Goal: Task Accomplishment & Management: Use online tool/utility

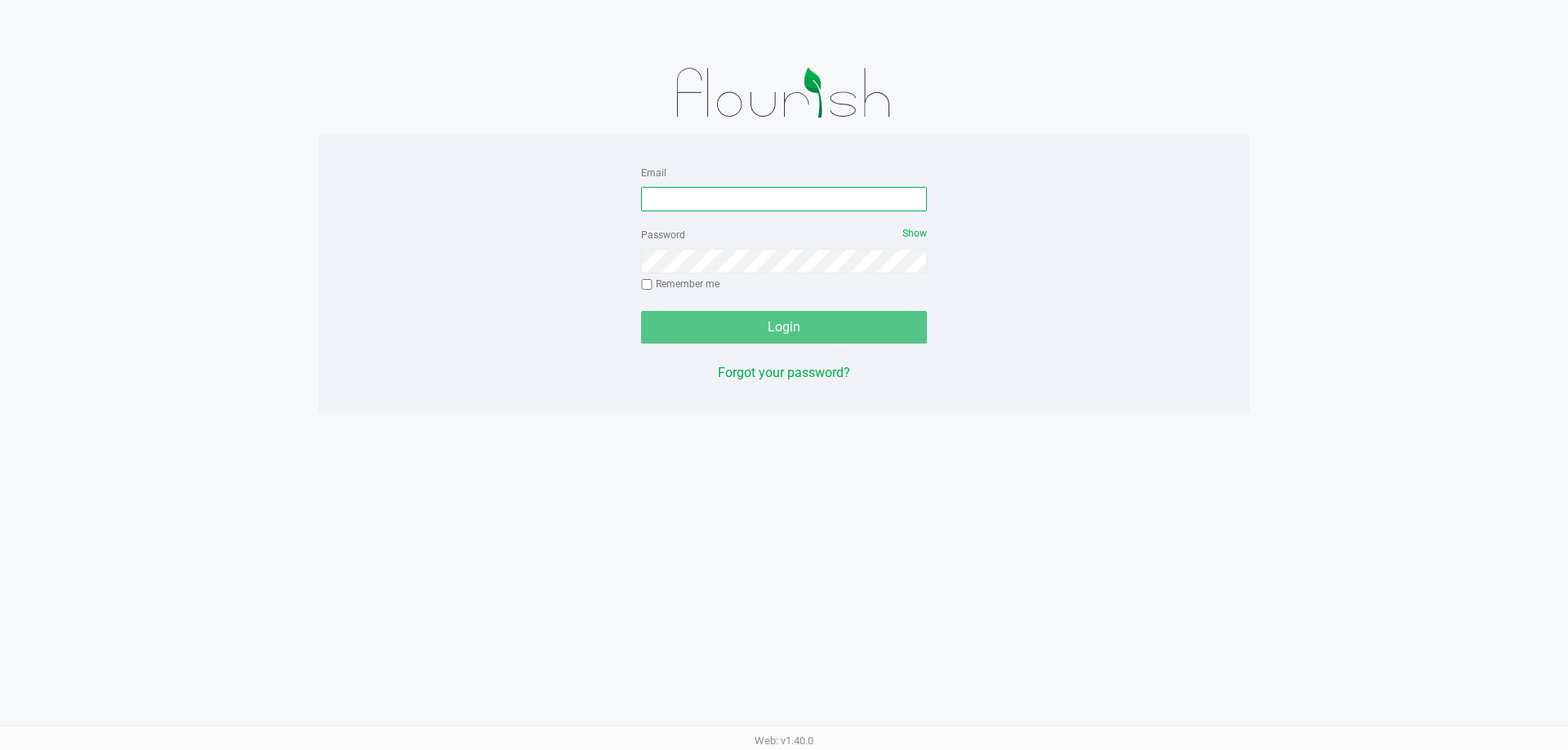
click at [793, 199] on input "Email" at bounding box center [784, 200] width 286 height 25
type input "[EMAIL_ADDRESS][DOMAIN_NAME]"
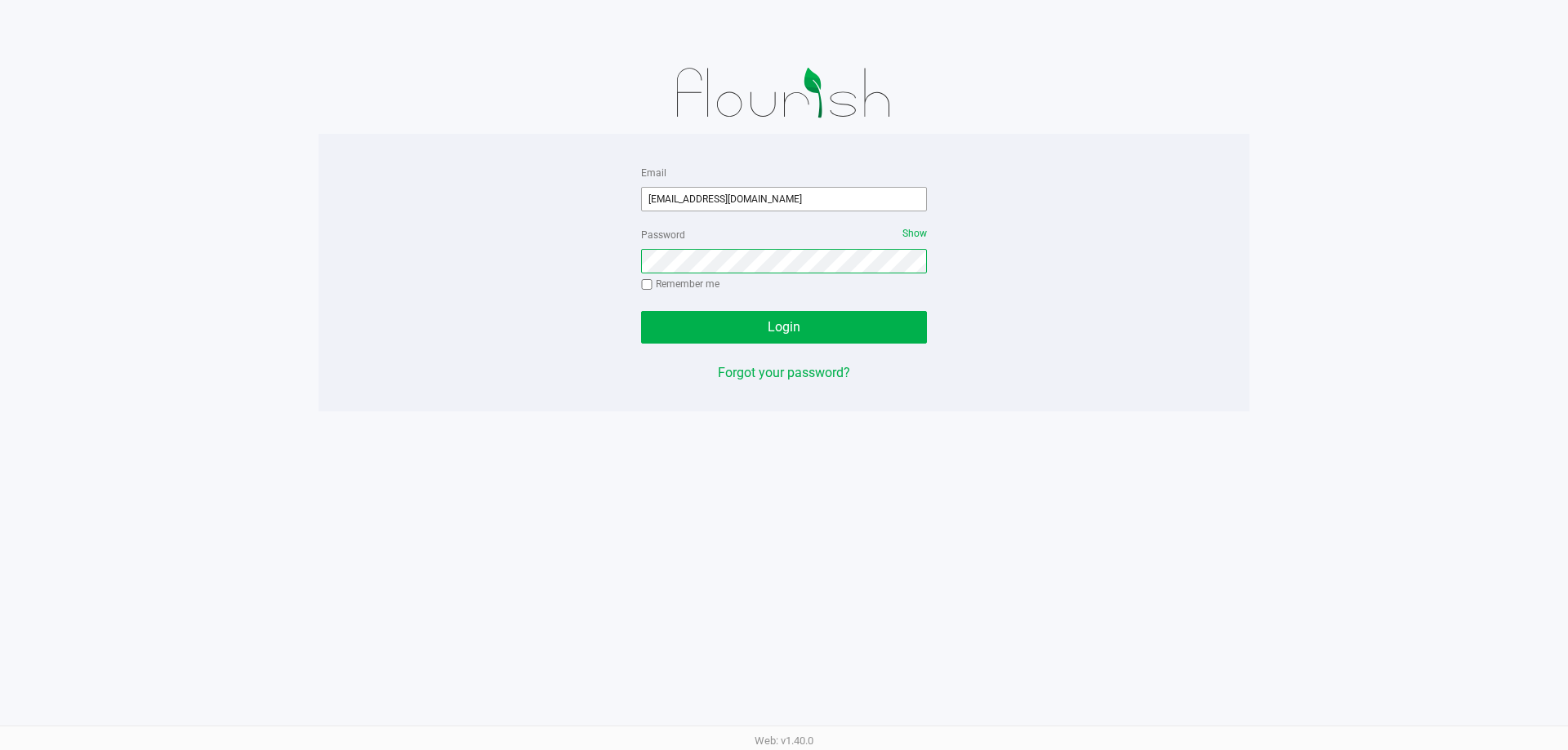
click at [641, 311] on button "Login" at bounding box center [784, 327] width 286 height 32
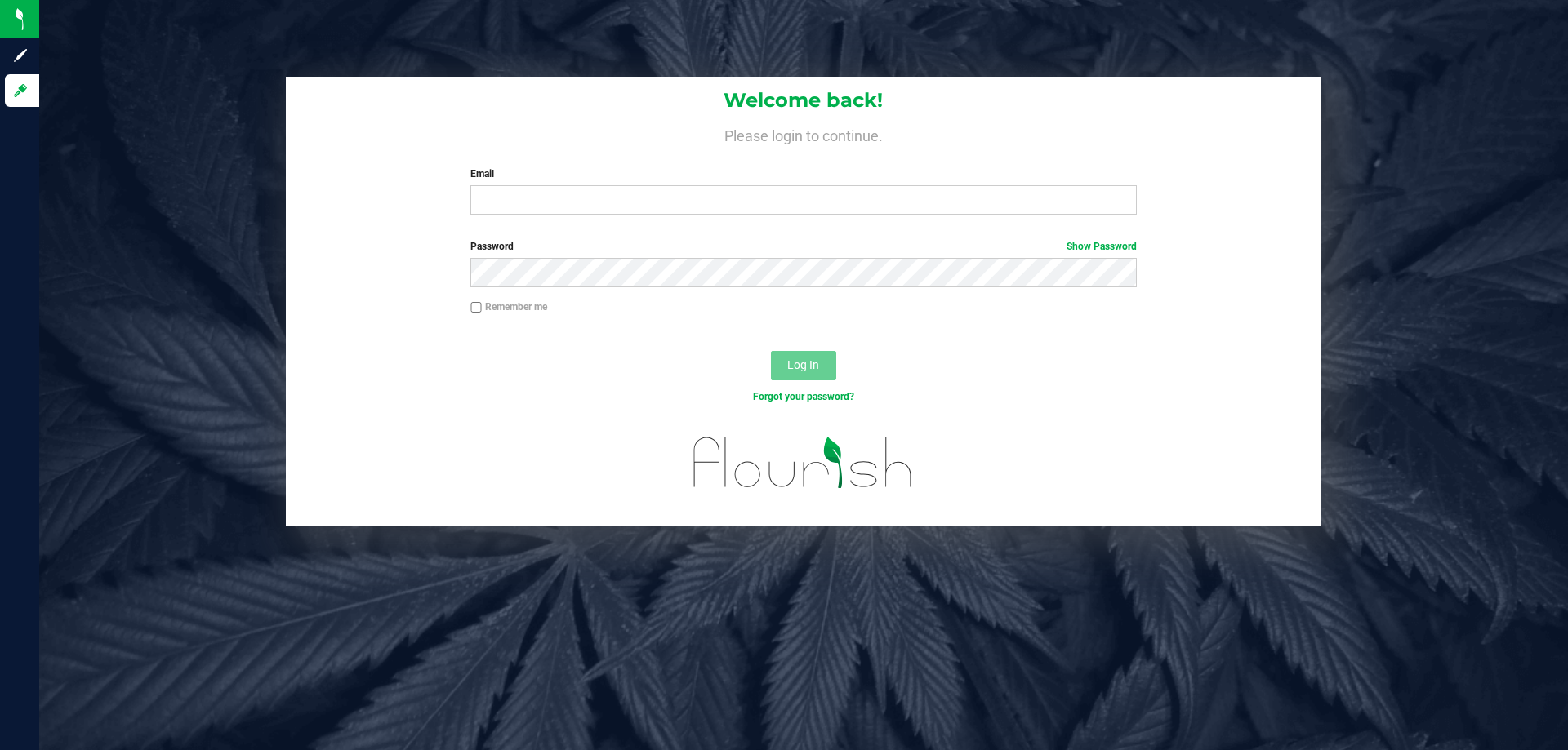
click at [460, 188] on div "Email Required Please format your email correctly." at bounding box center [803, 190] width 690 height 48
click at [505, 214] on input "Email" at bounding box center [803, 200] width 666 height 29
type input "[EMAIL_ADDRESS][DOMAIN_NAME]"
click at [847, 409] on div "Forgot your password?" at bounding box center [803, 409] width 1036 height 24
click at [840, 367] on div "Log In" at bounding box center [803, 372] width 1036 height 55
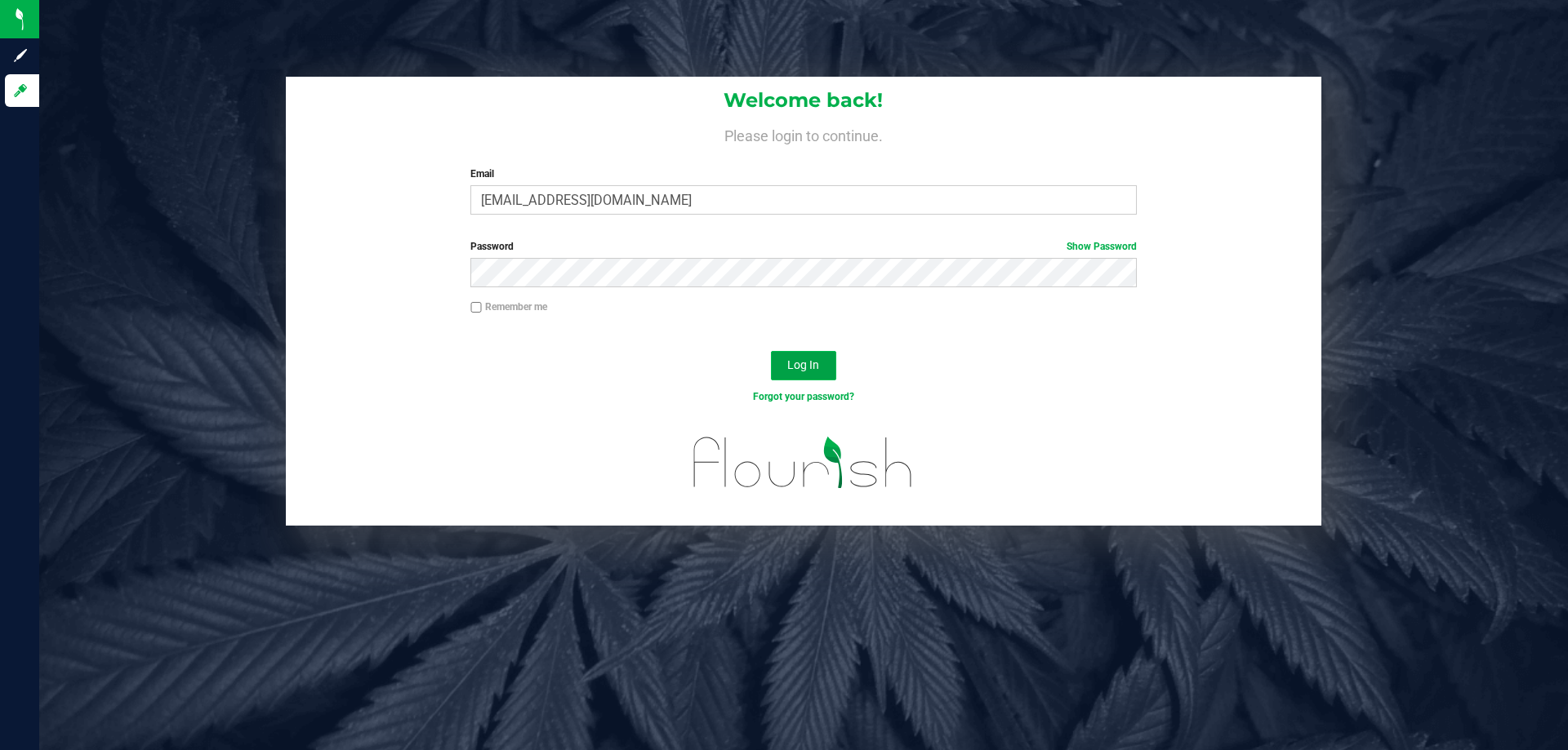
click at [823, 367] on button "Log In" at bounding box center [803, 365] width 66 height 29
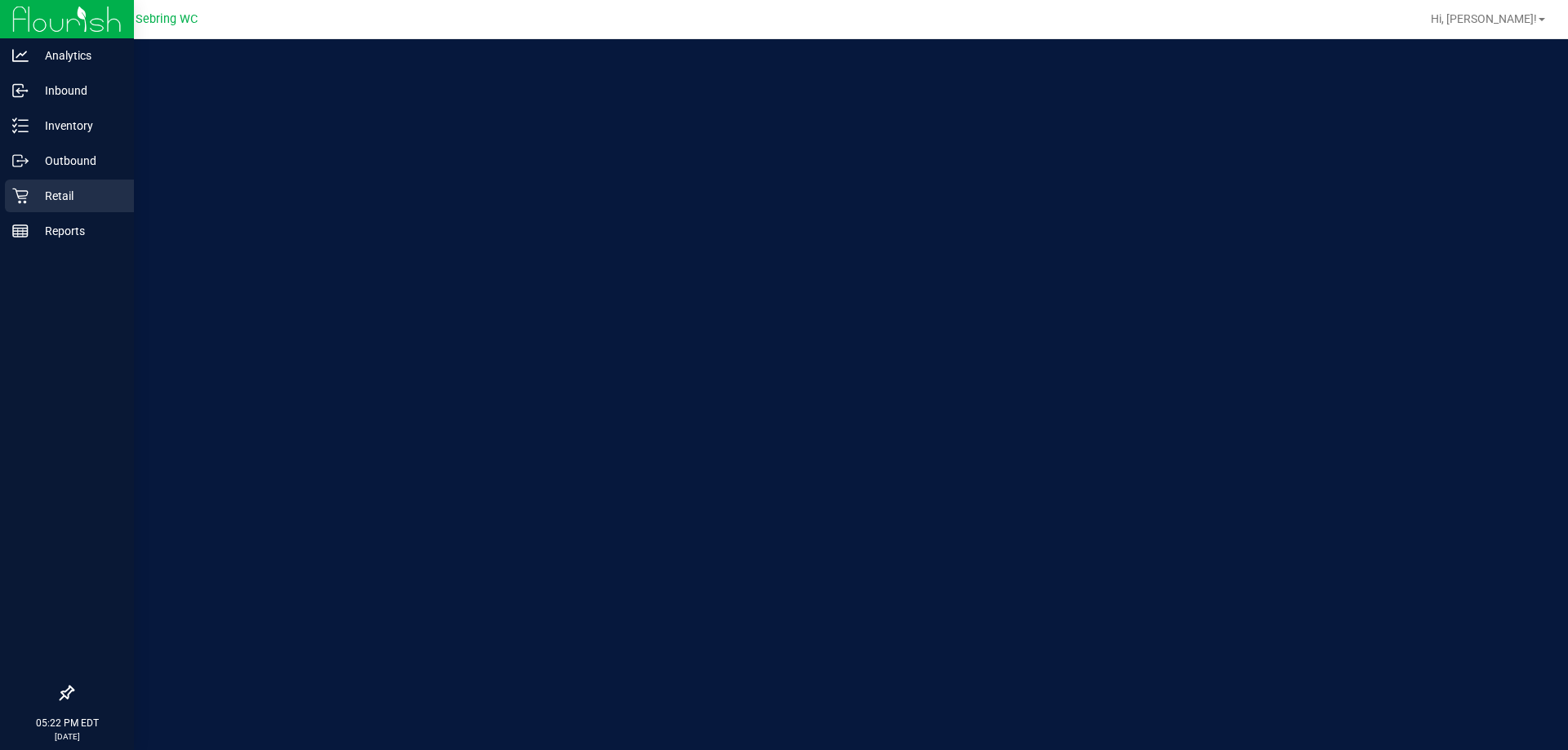
click at [14, 195] on icon at bounding box center [20, 196] width 16 height 16
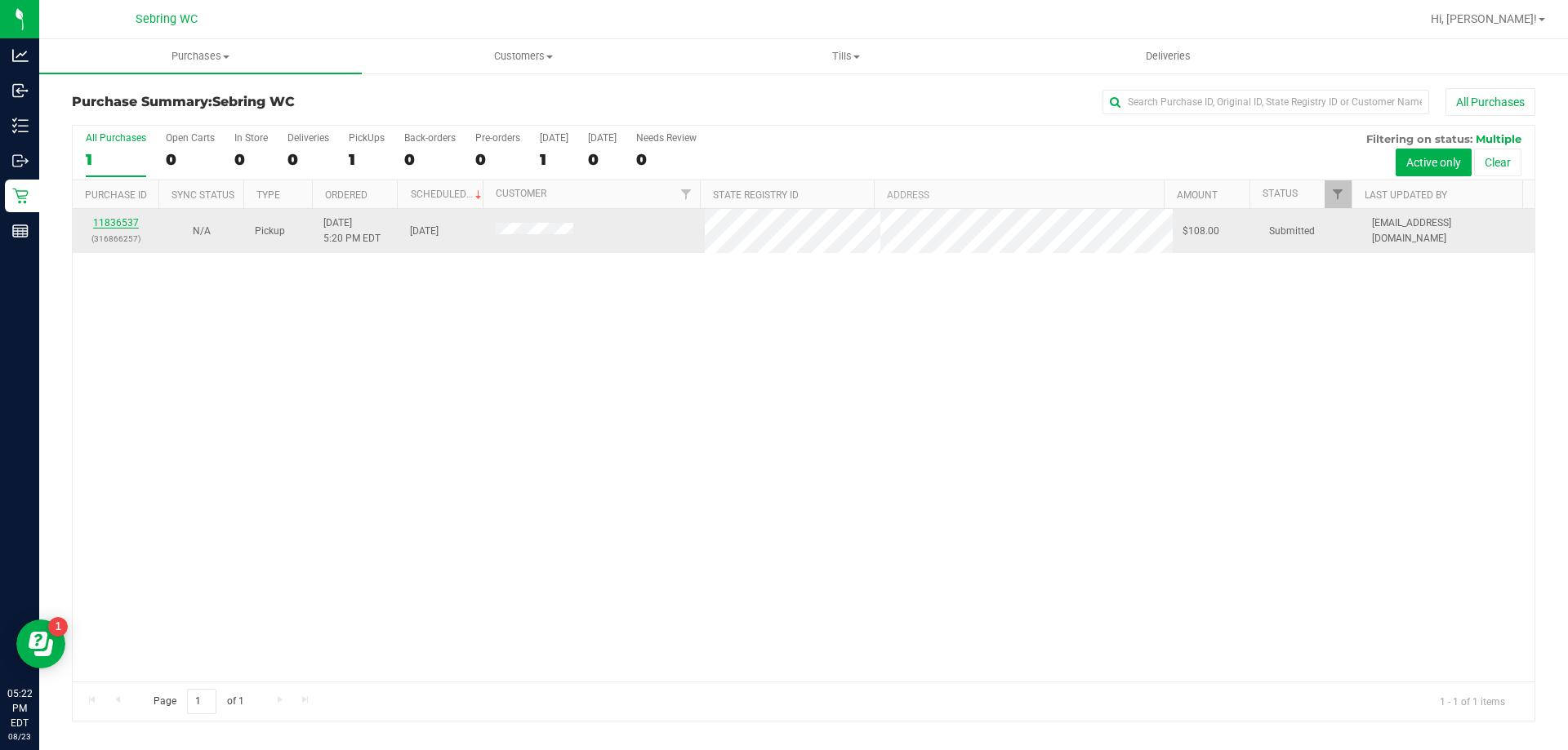
click at [126, 226] on link "11836537" at bounding box center [116, 222] width 46 height 11
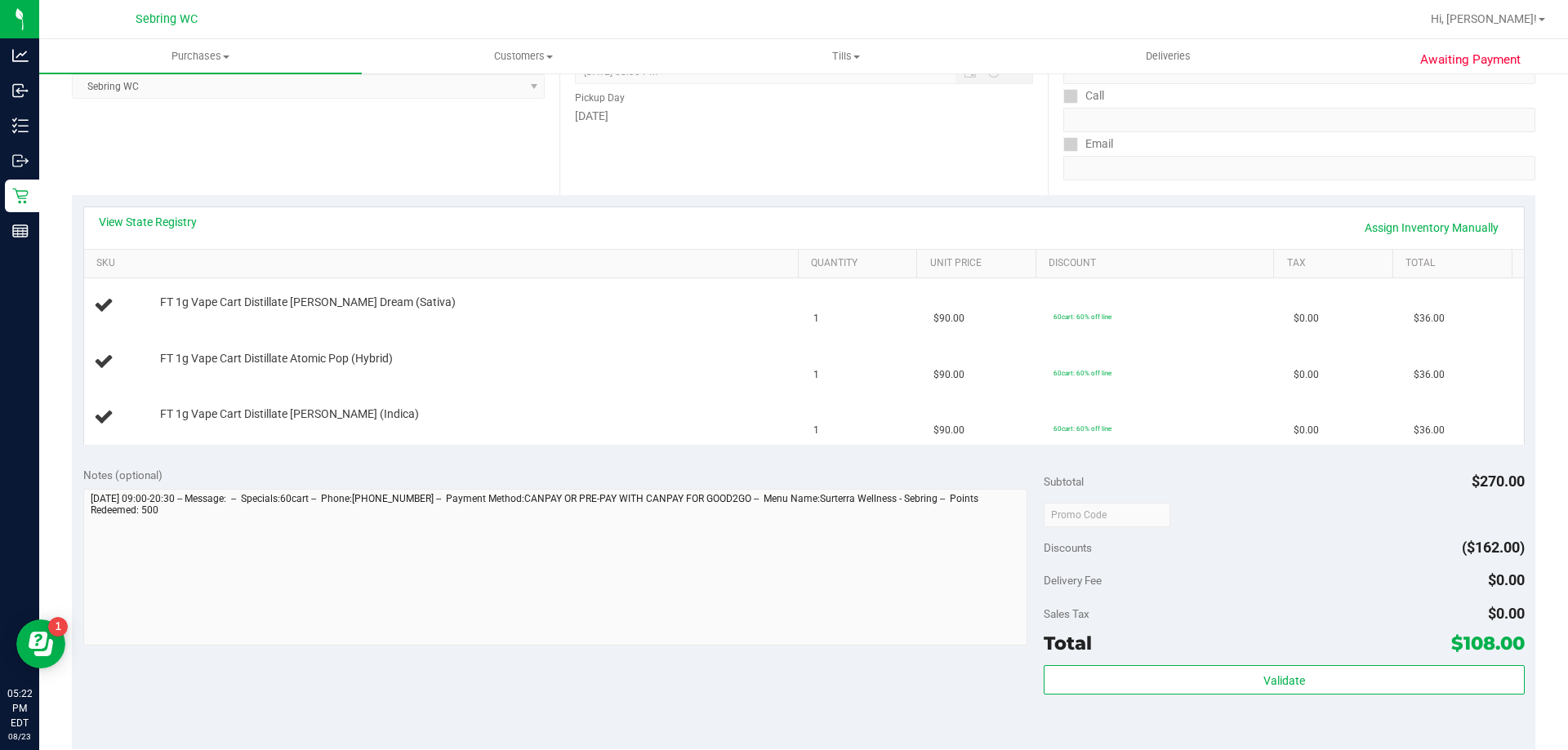
scroll to position [571, 0]
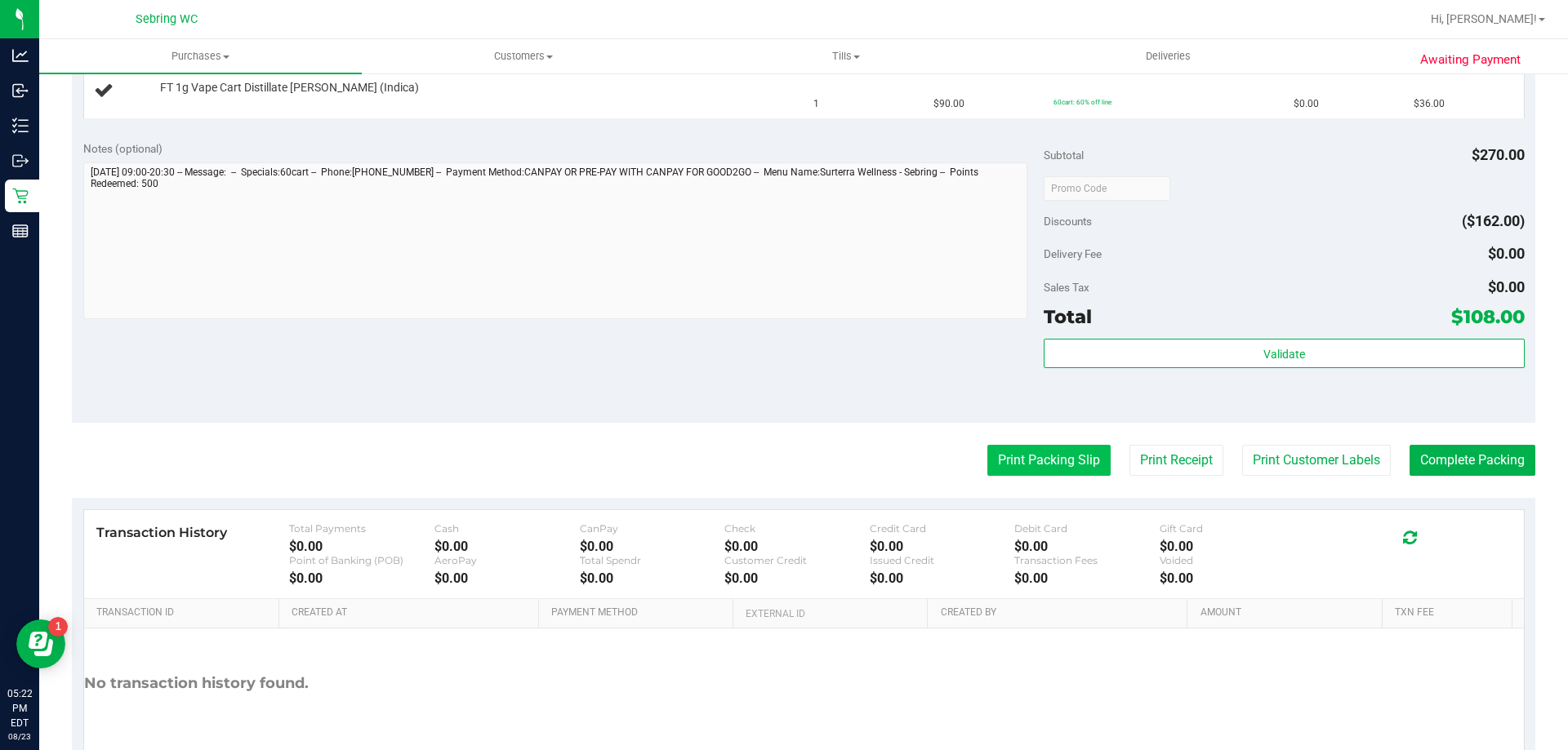
click at [1014, 466] on button "Print Packing Slip" at bounding box center [1049, 460] width 124 height 31
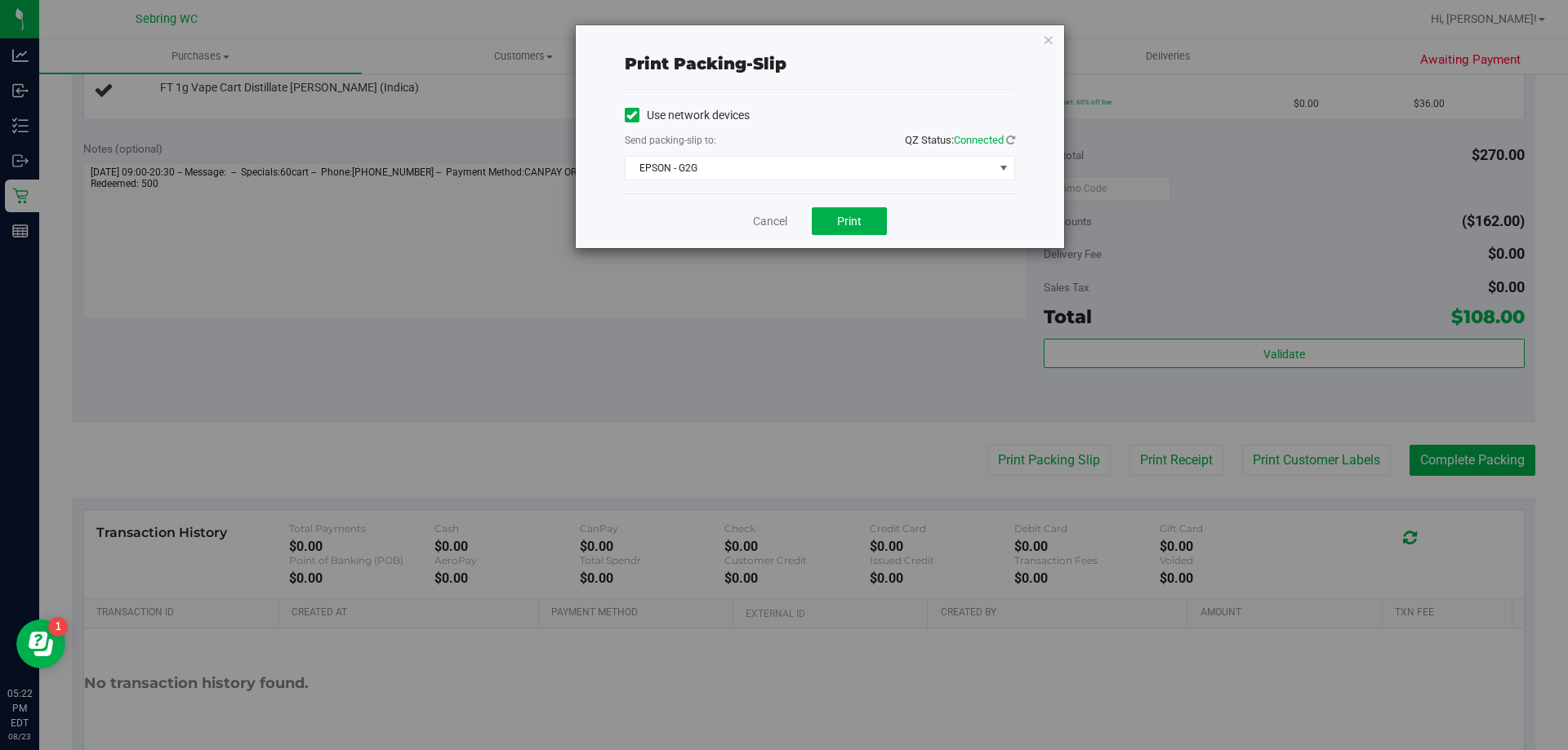
click at [842, 181] on div "Use network devices Send packing-slip to: QZ Status: Connected EPSON - G2G Choo…" at bounding box center [820, 141] width 391 height 104
click at [762, 172] on span "EPSON - G2G" at bounding box center [809, 168] width 368 height 23
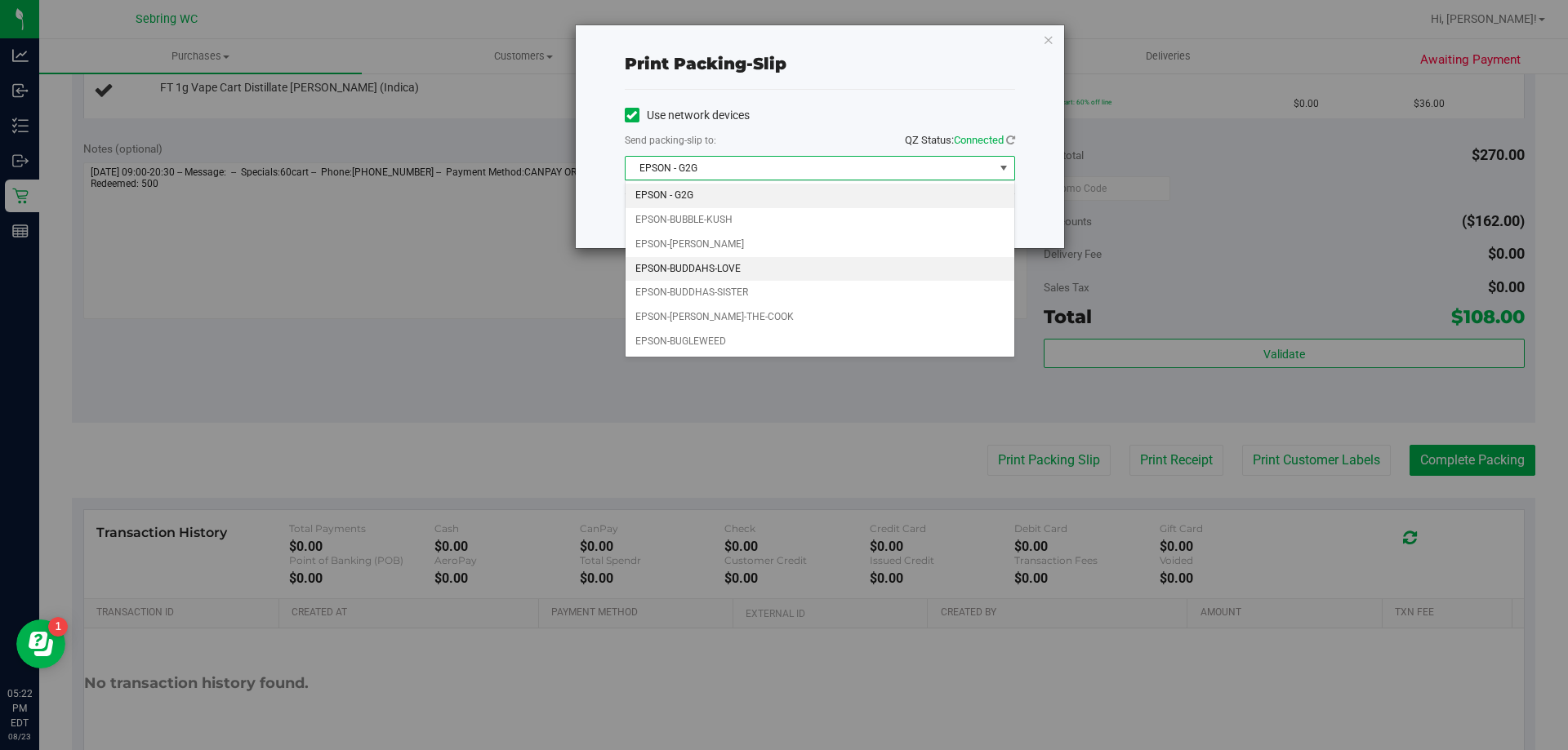
click at [749, 268] on li "EPSON-BUDDAHS-LOVE" at bounding box center [820, 270] width 389 height 25
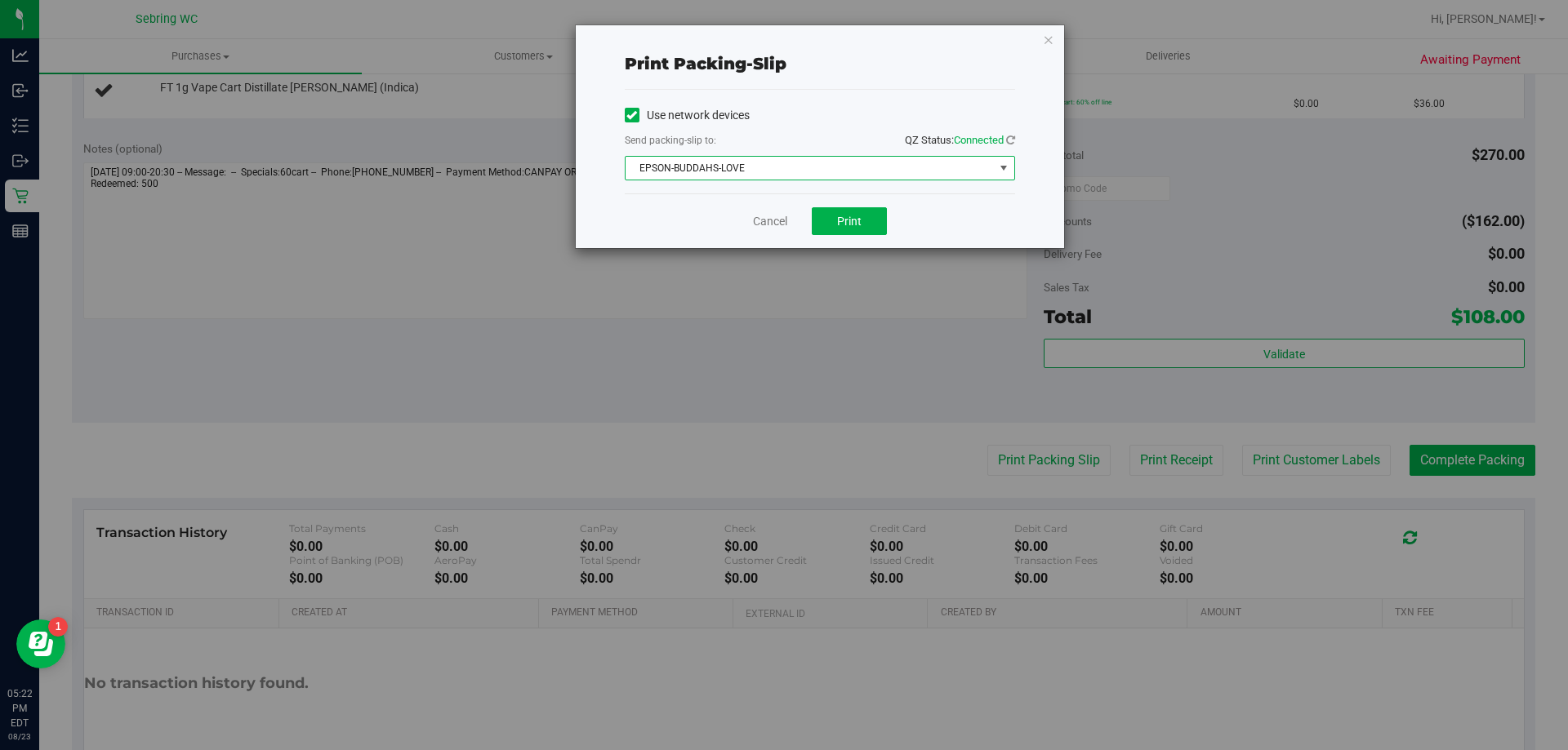
click at [830, 203] on div "Cancel Print" at bounding box center [820, 221] width 391 height 55
click at [831, 214] on button "Print" at bounding box center [849, 221] width 75 height 28
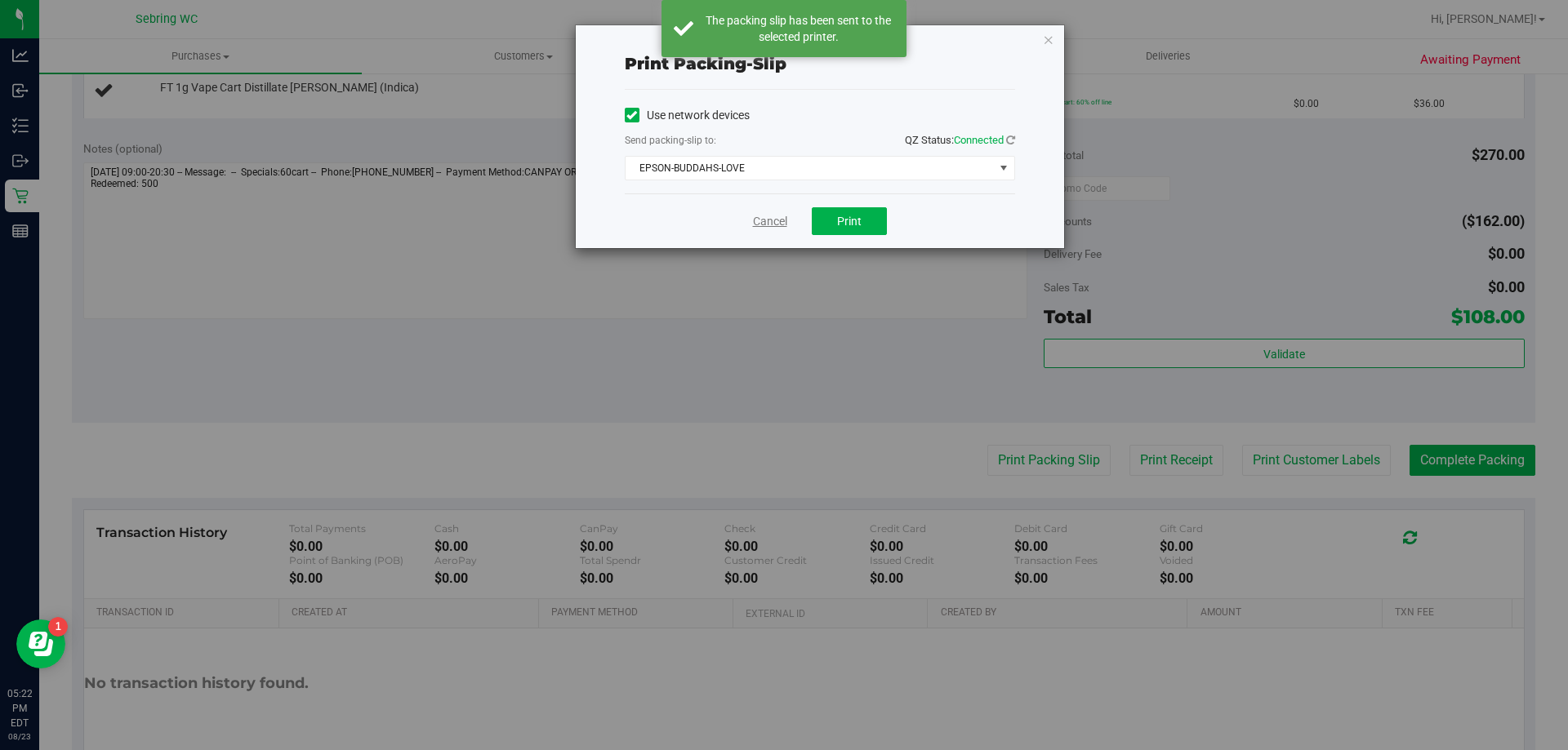
click at [761, 222] on link "Cancel" at bounding box center [770, 221] width 34 height 17
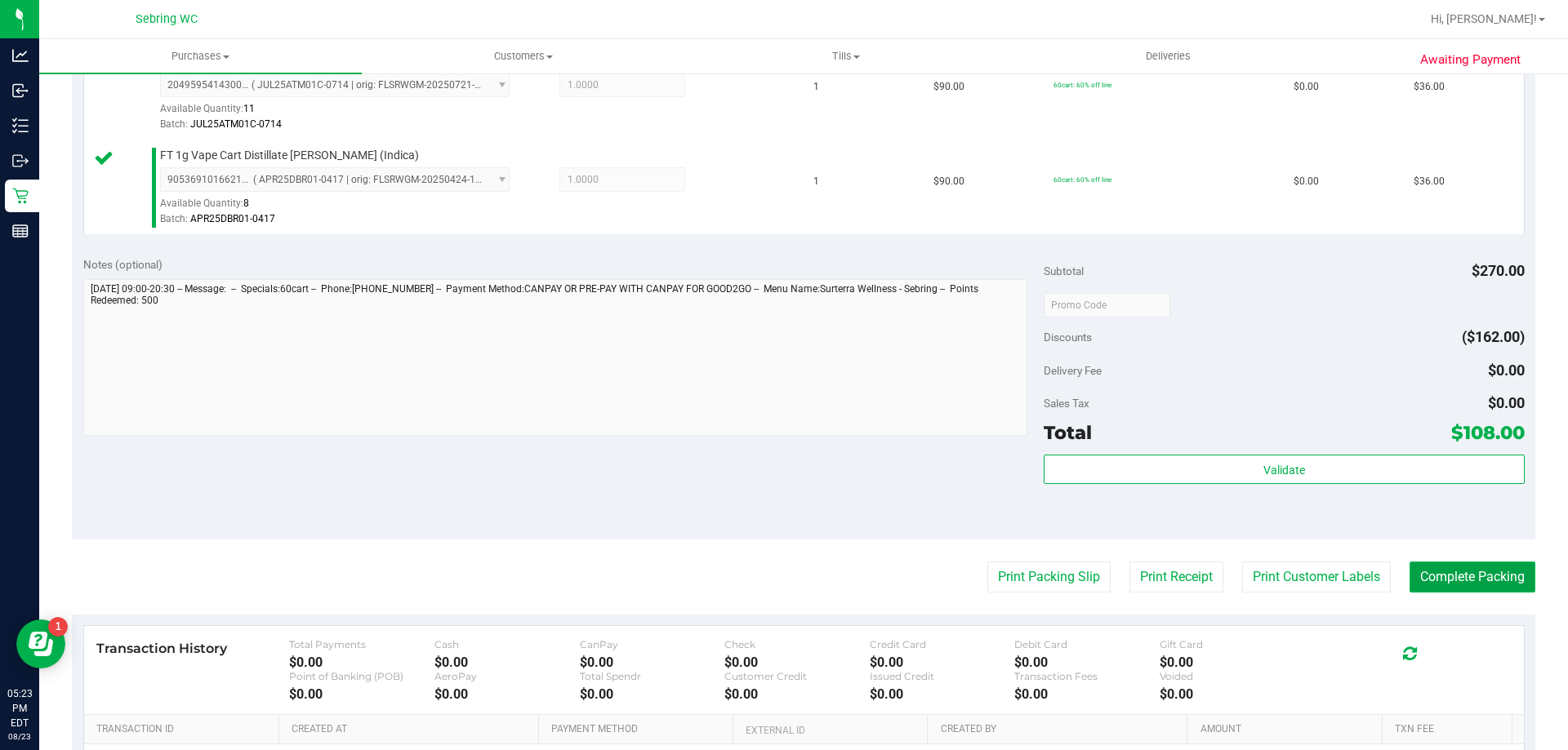
click at [1457, 586] on button "Complete Packing" at bounding box center [1472, 577] width 126 height 31
